Goal: Find specific page/section: Find specific page/section

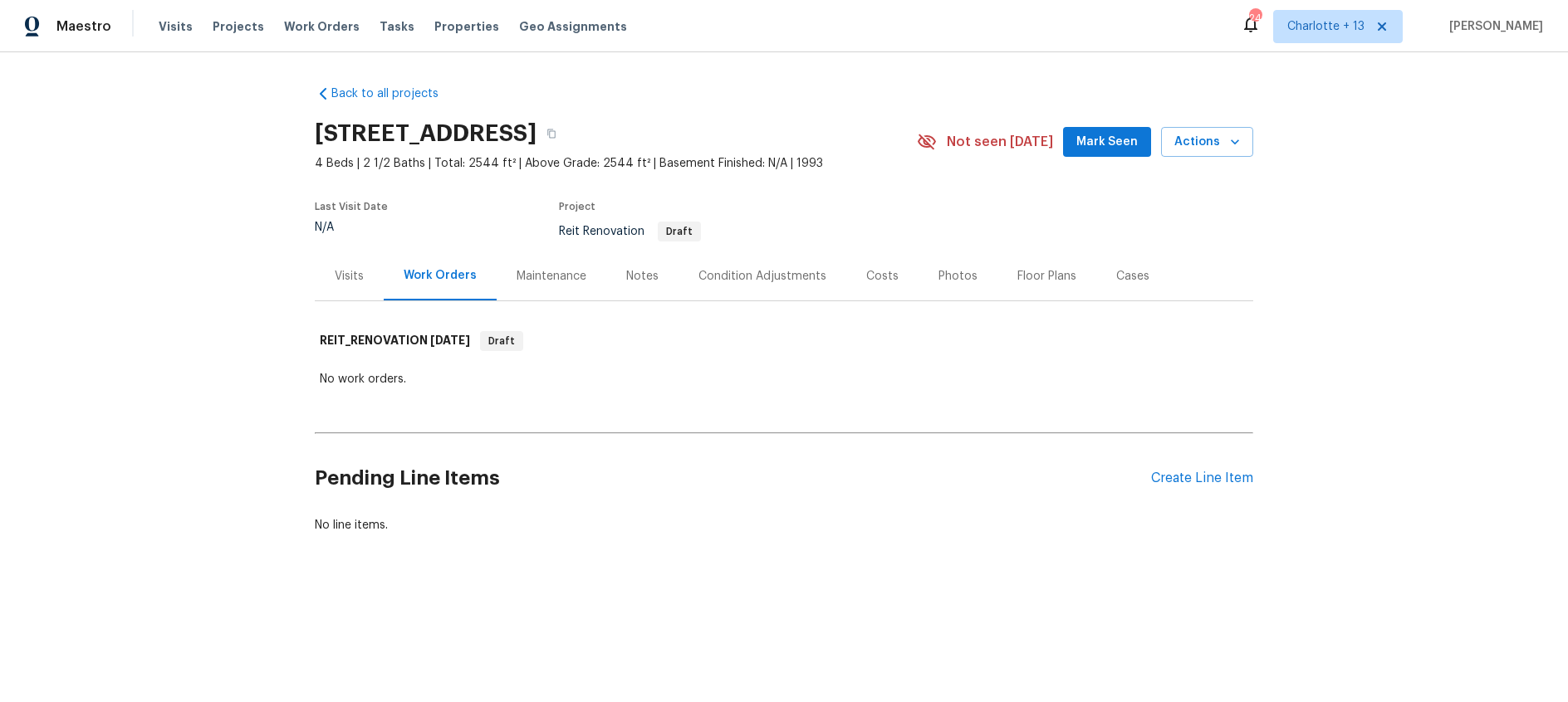
click at [361, 276] on div "Visits" at bounding box center [349, 276] width 29 height 17
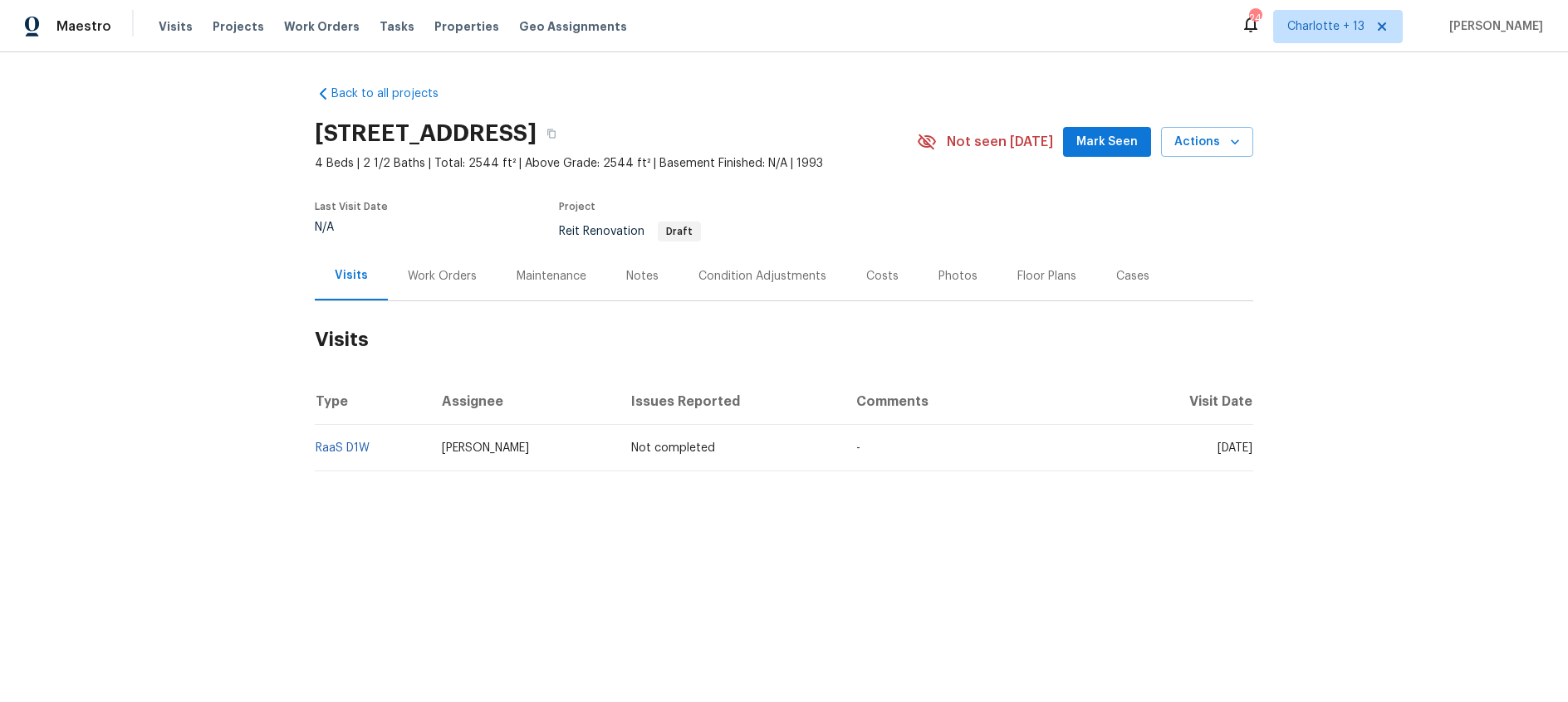
click at [457, 274] on div "Work Orders" at bounding box center [442, 276] width 69 height 17
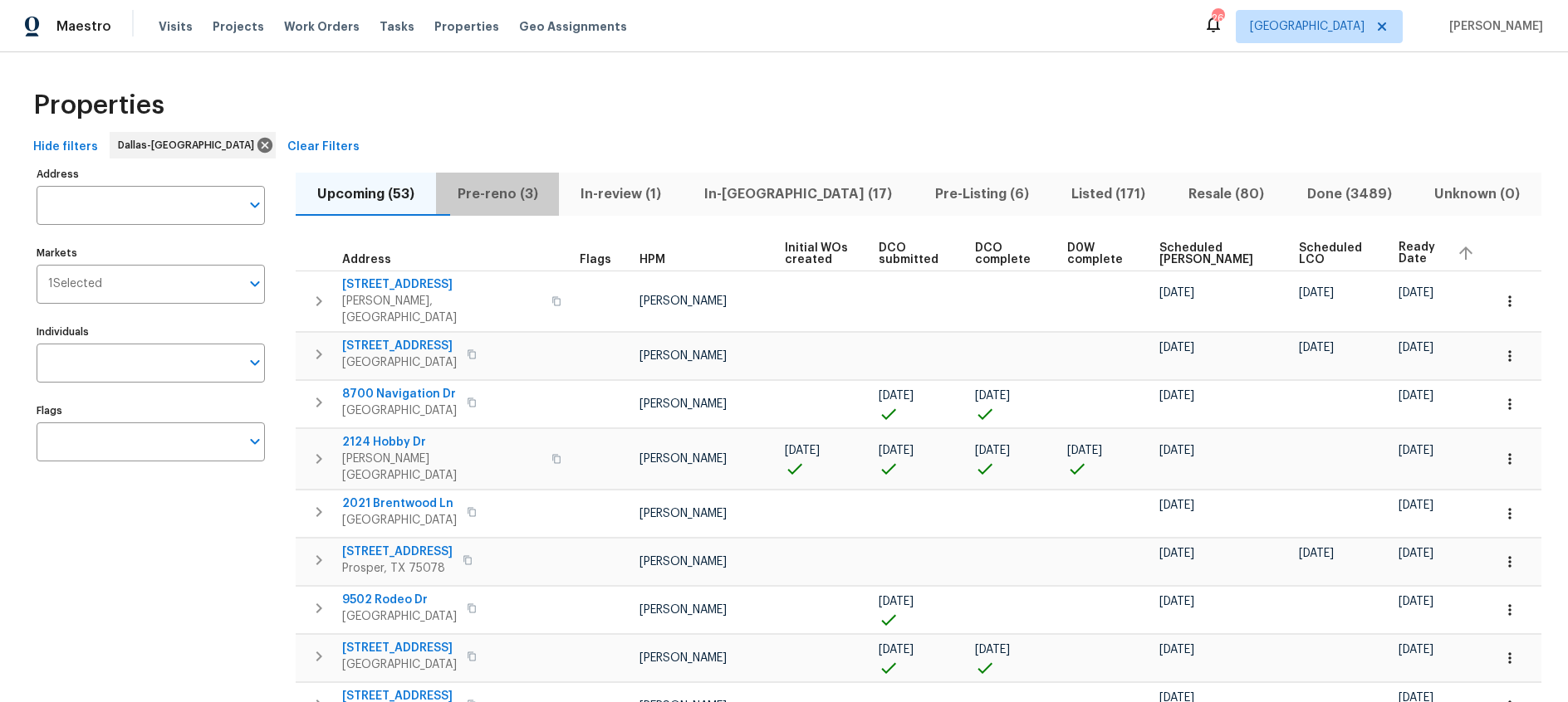
click at [538, 194] on span "Pre-reno (3)" at bounding box center [498, 195] width 104 height 23
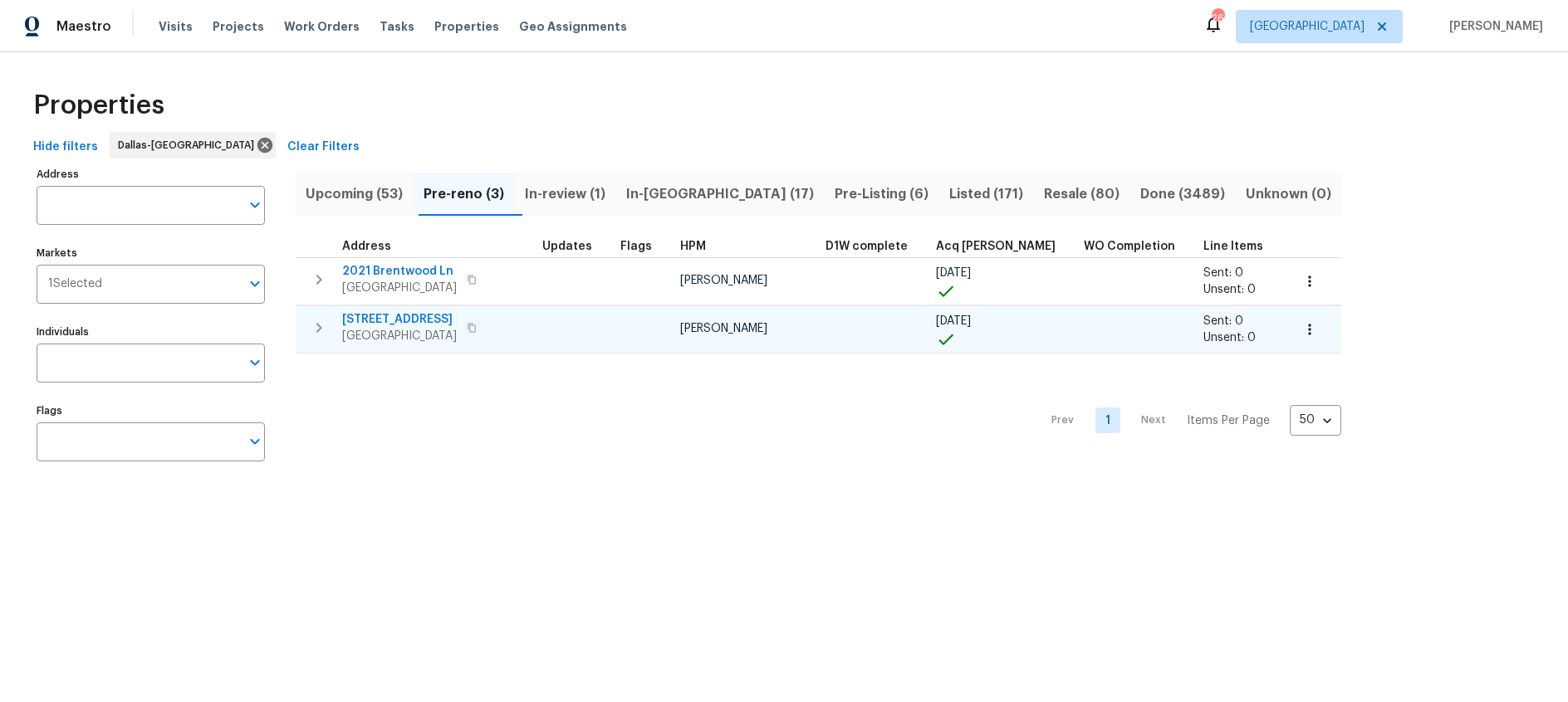
click at [409, 318] on span "233 Victoria Ave" at bounding box center [399, 319] width 115 height 17
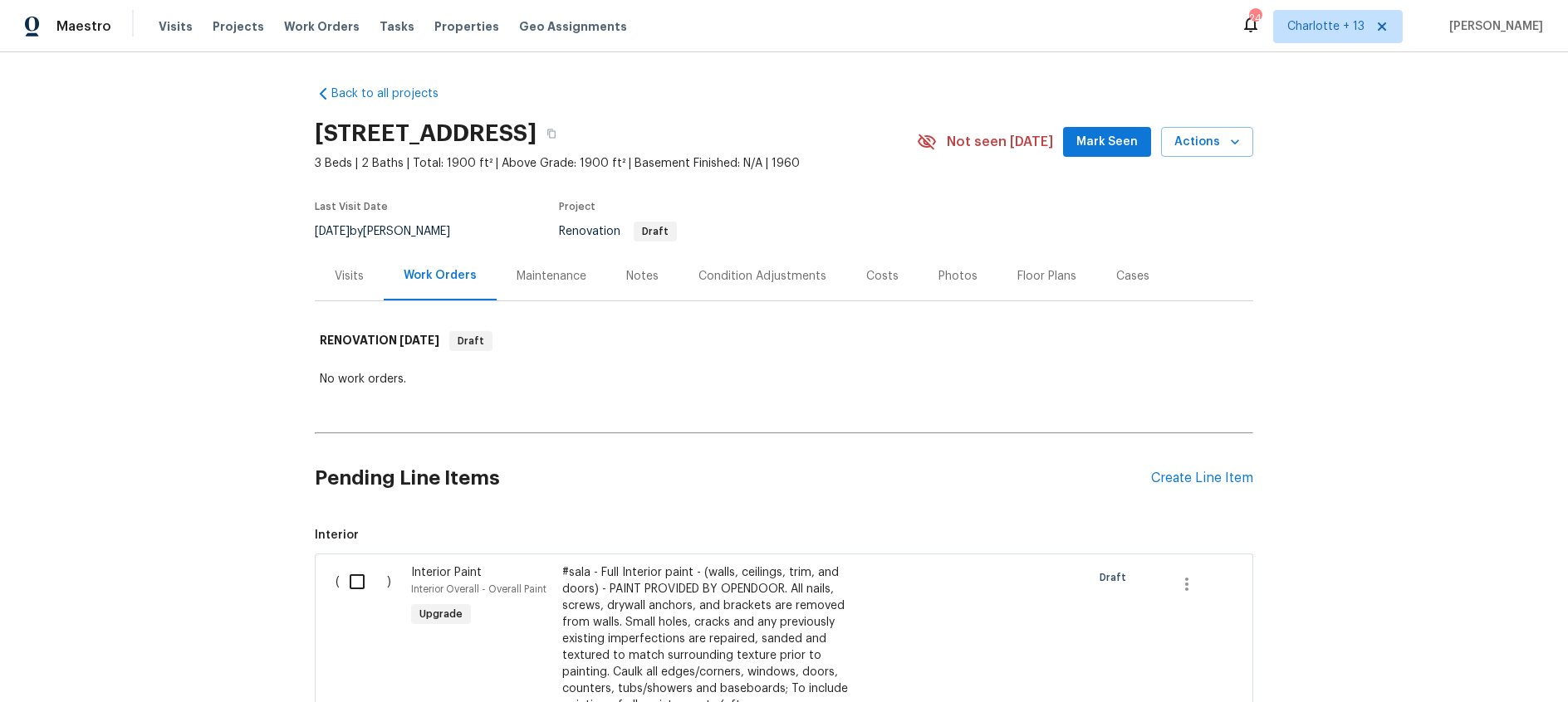
click at [637, 276] on div "Notes" at bounding box center [642, 276] width 32 height 17
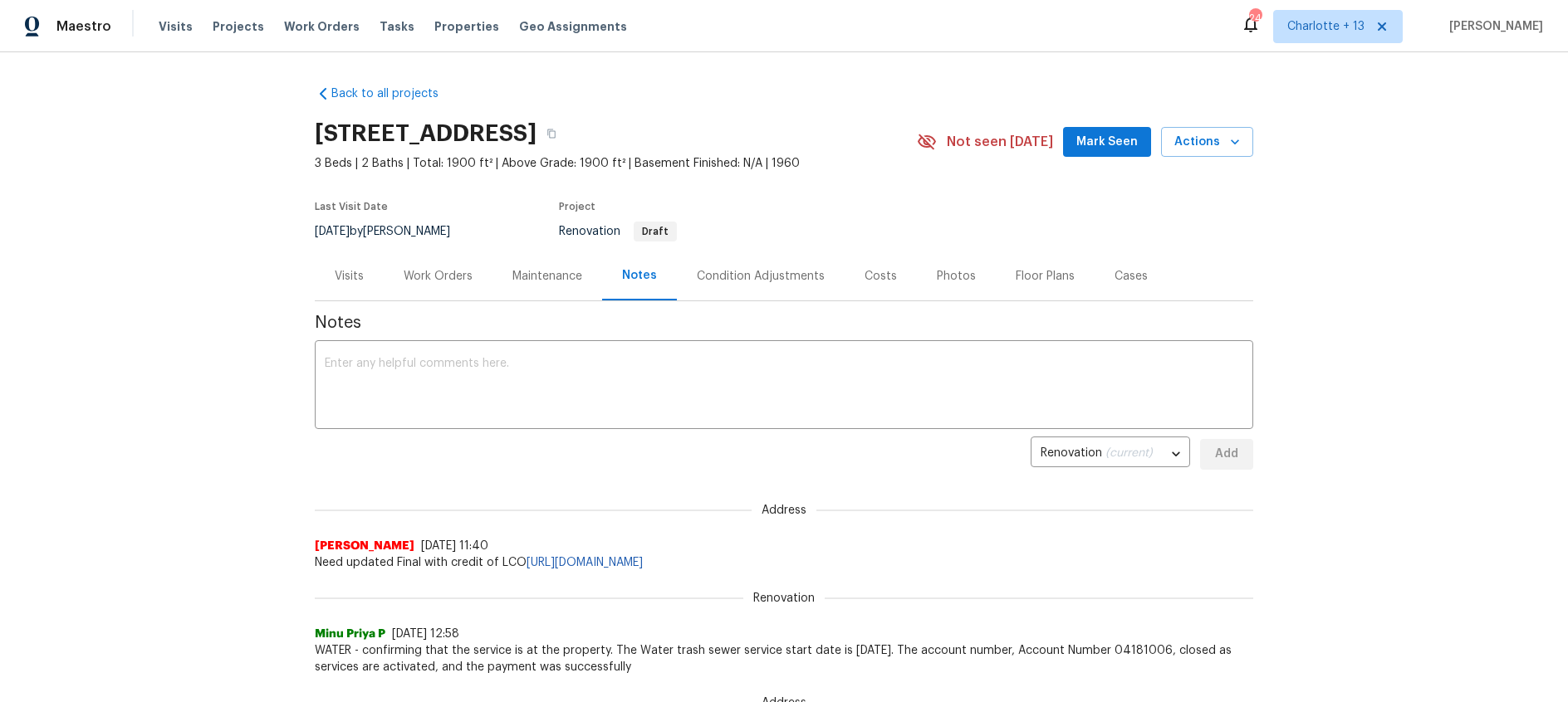
click at [441, 276] on div "Work Orders" at bounding box center [438, 276] width 69 height 17
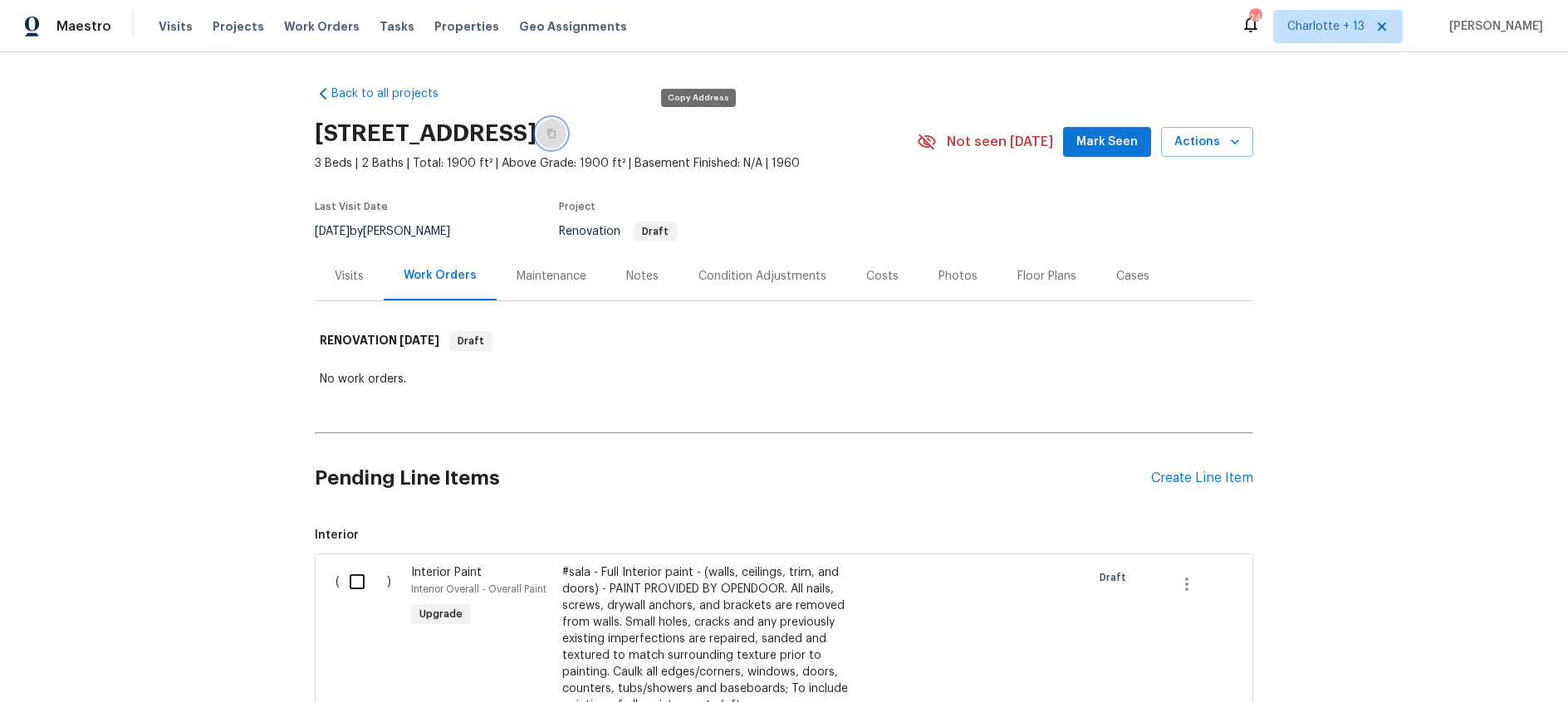
click at [555, 137] on icon "button" at bounding box center [551, 134] width 8 height 9
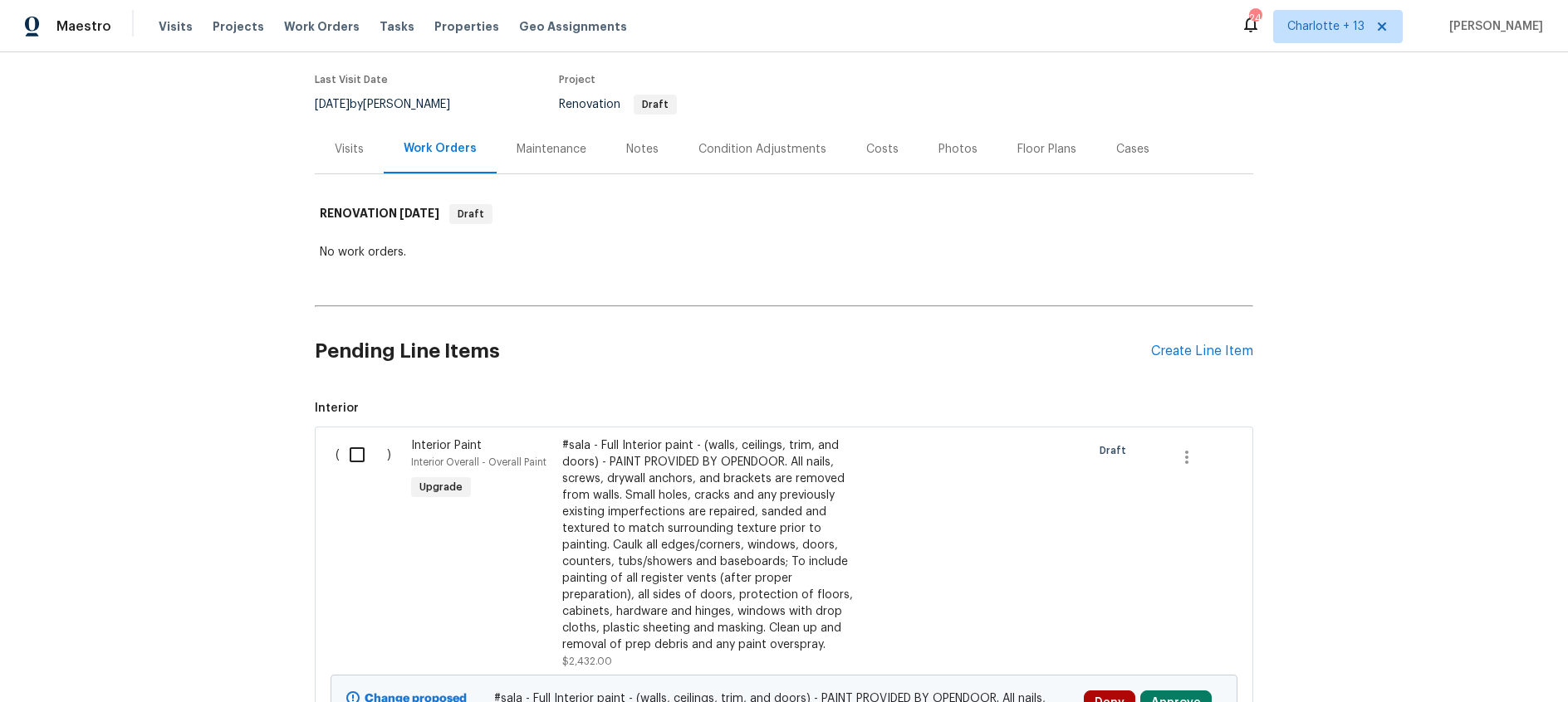
scroll to position [126, 0]
click at [557, 153] on div "Maintenance" at bounding box center [552, 151] width 70 height 17
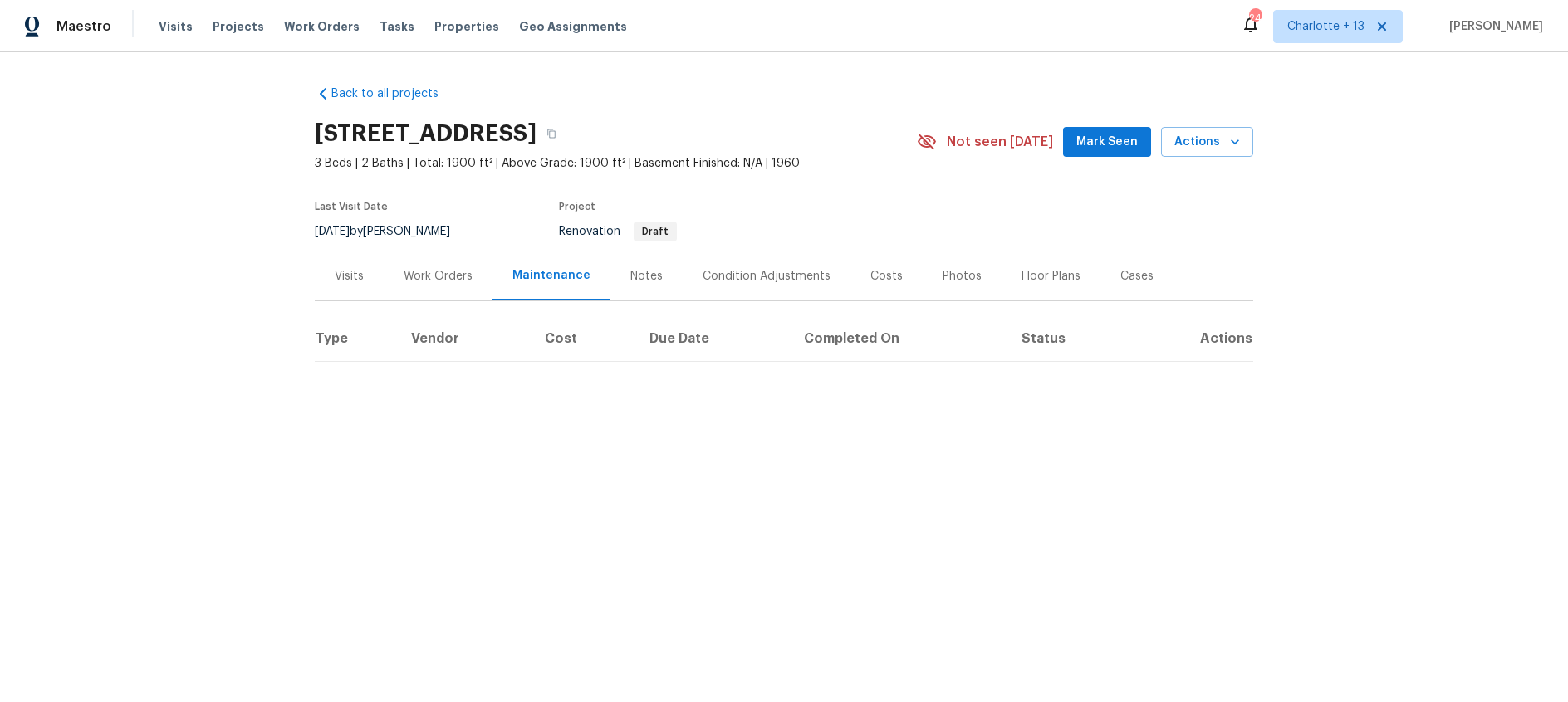
click at [644, 276] on div "Notes" at bounding box center [647, 276] width 32 height 17
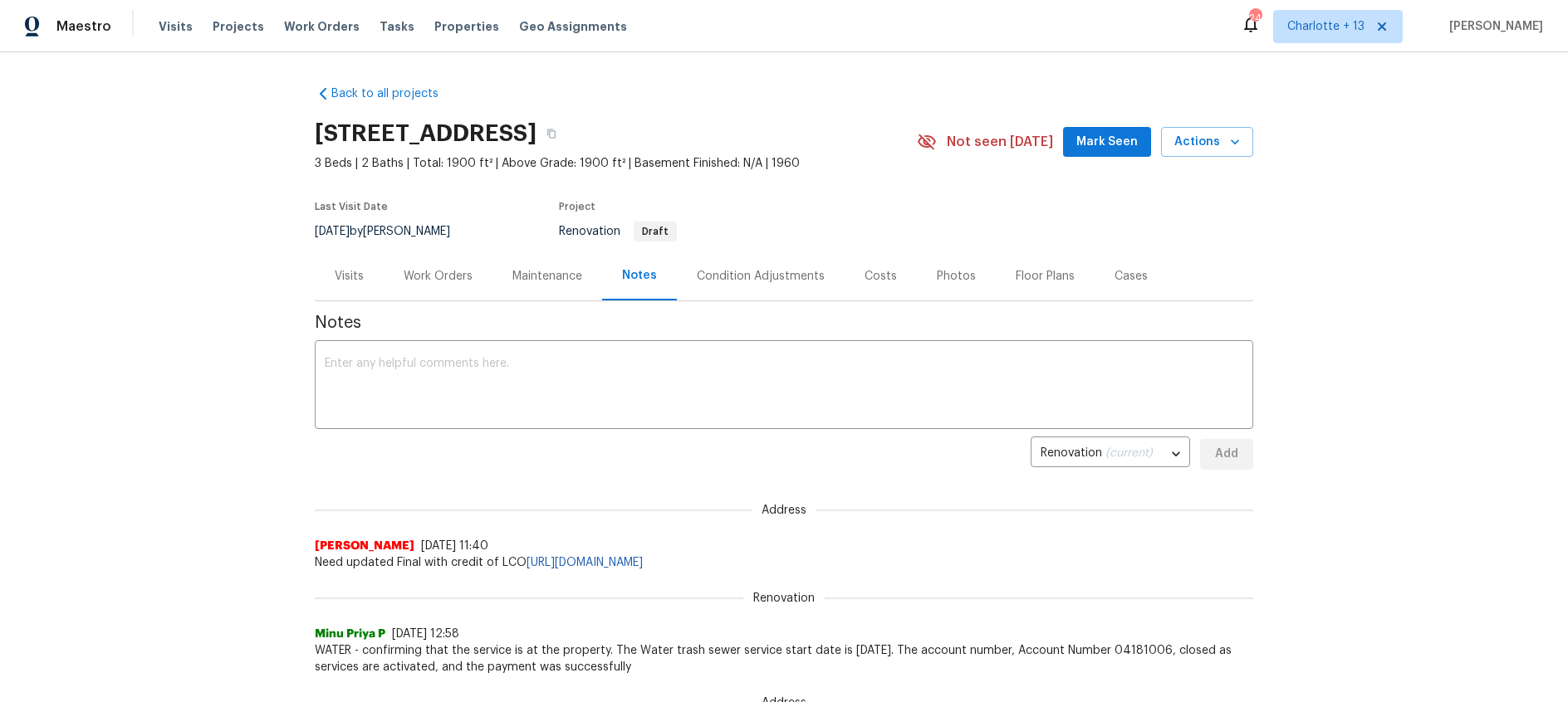
click at [758, 281] on div "Condition Adjustments" at bounding box center [761, 276] width 128 height 17
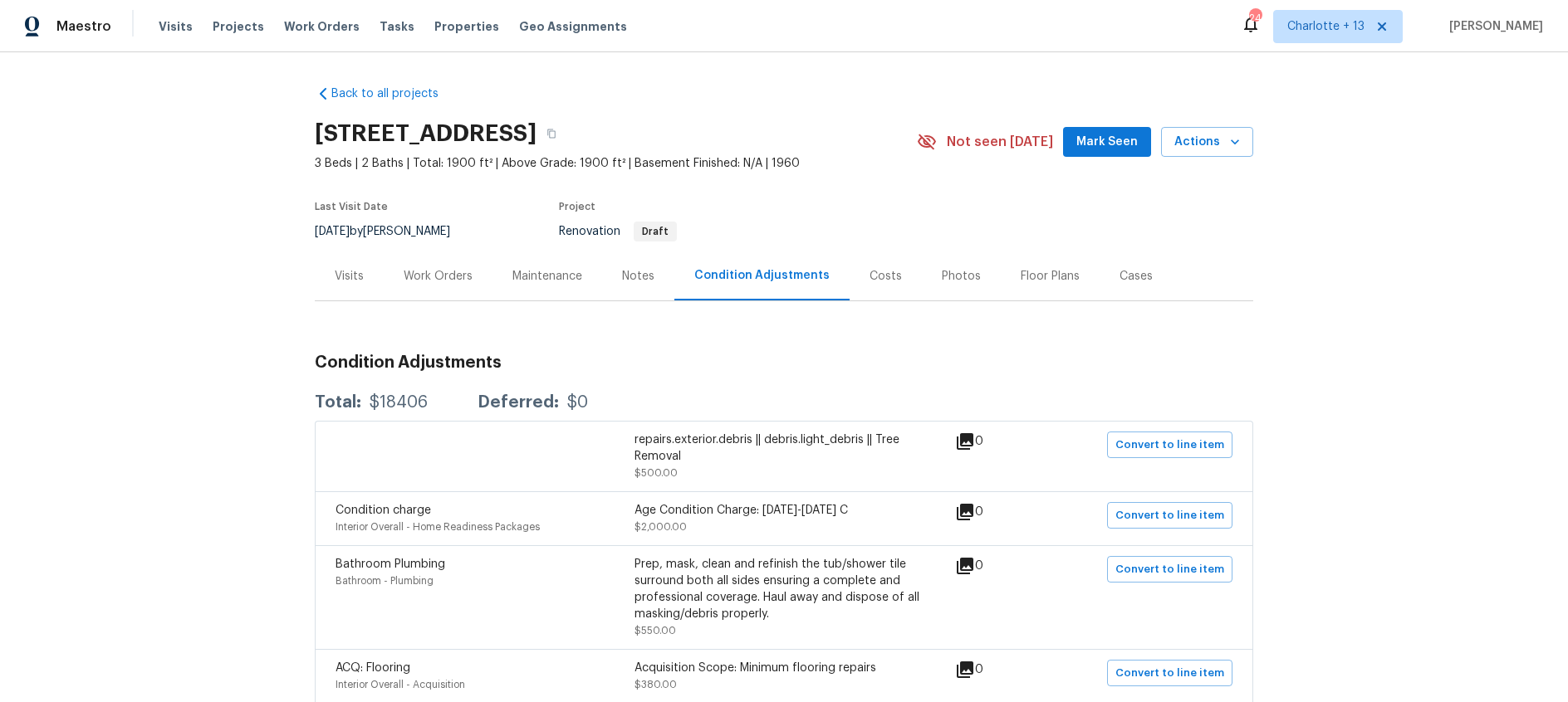
click at [636, 281] on div "Notes" at bounding box center [638, 276] width 32 height 17
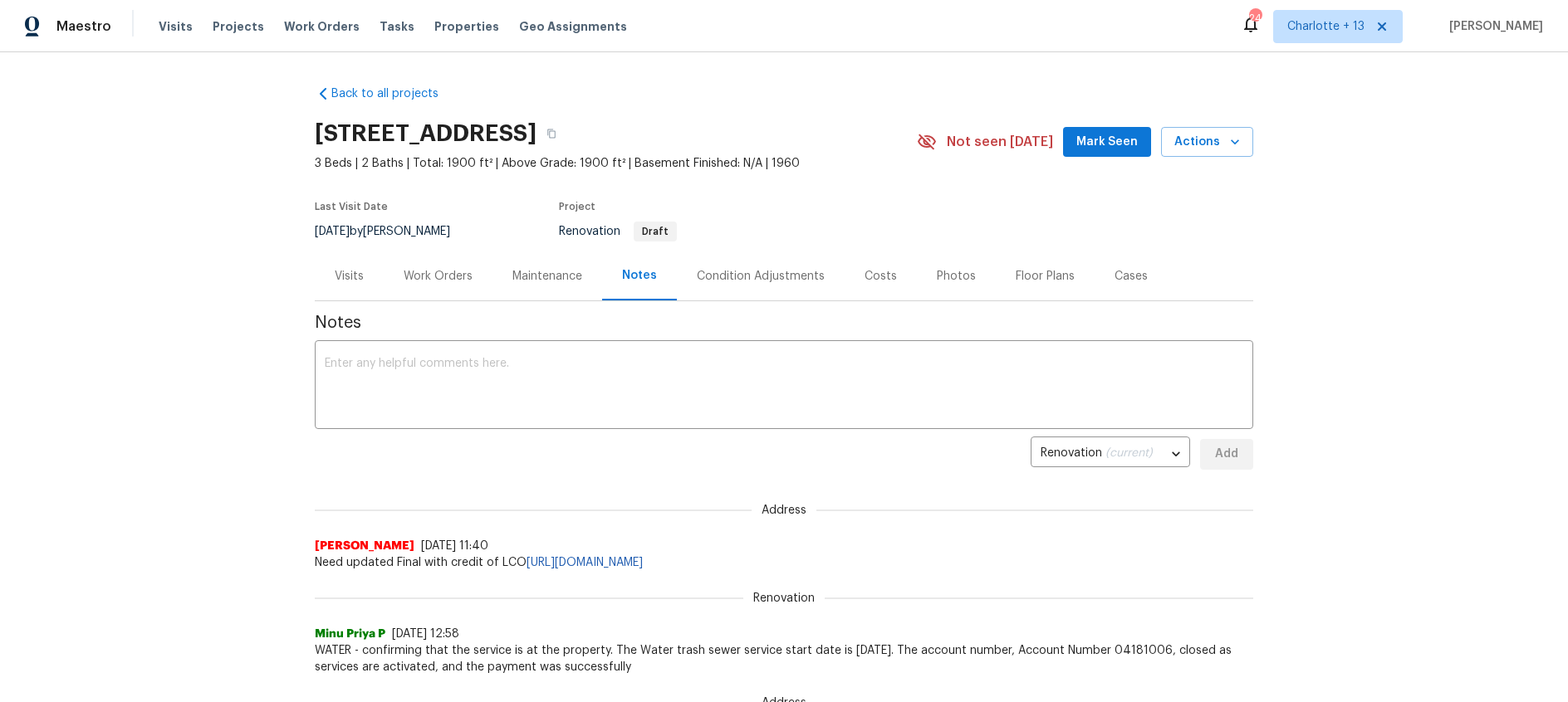
click at [725, 271] on div "Condition Adjustments" at bounding box center [761, 276] width 128 height 17
